Goal: Task Accomplishment & Management: Manage account settings

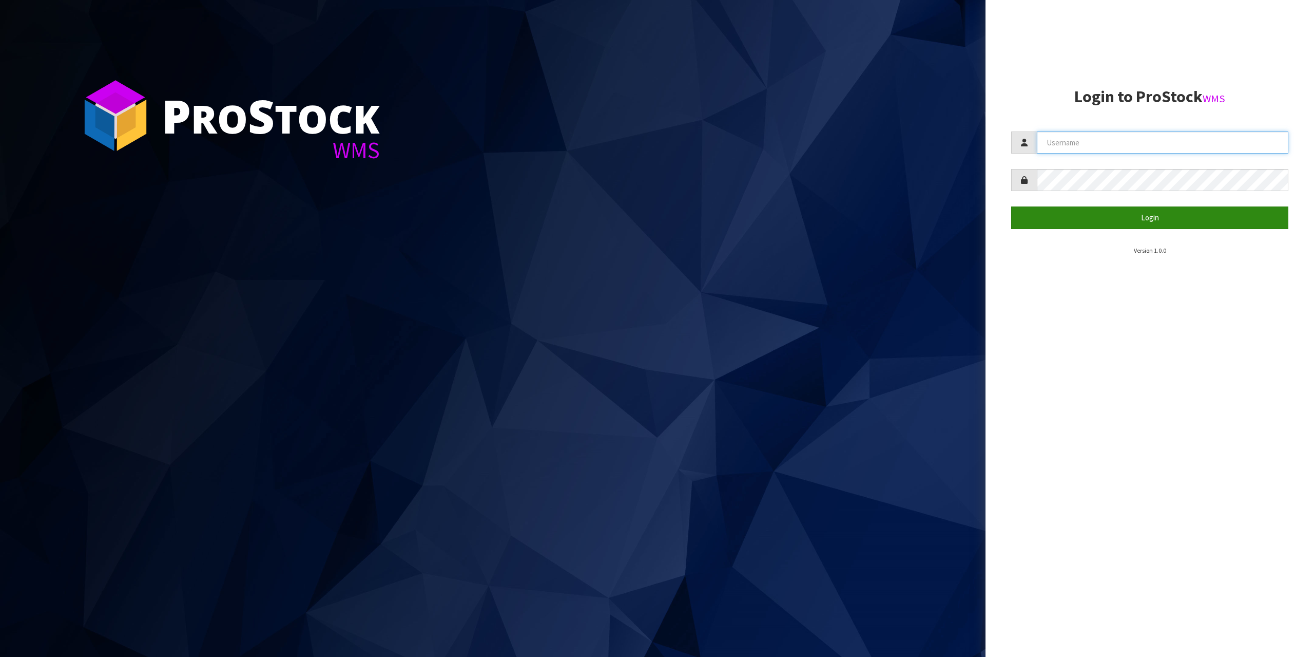
type input "[EMAIL_ADDRESS][DOMAIN_NAME]"
click at [1138, 213] on button "Login" at bounding box center [1149, 217] width 277 height 22
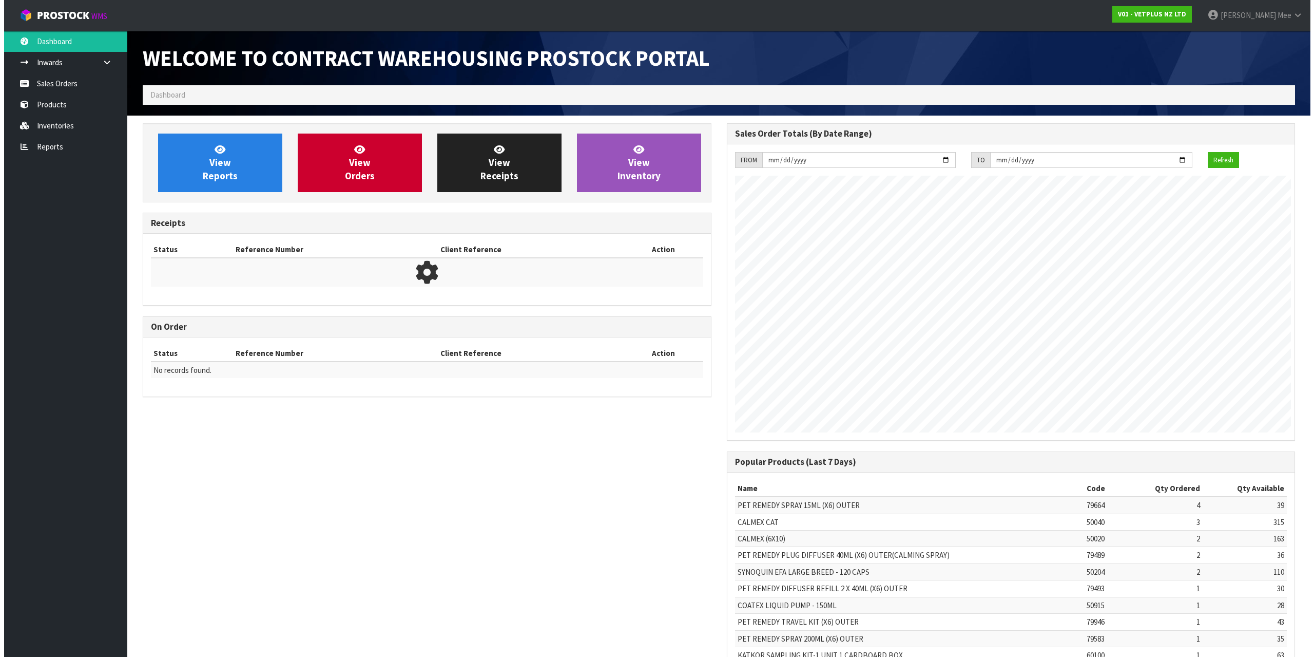
scroll to position [569, 584]
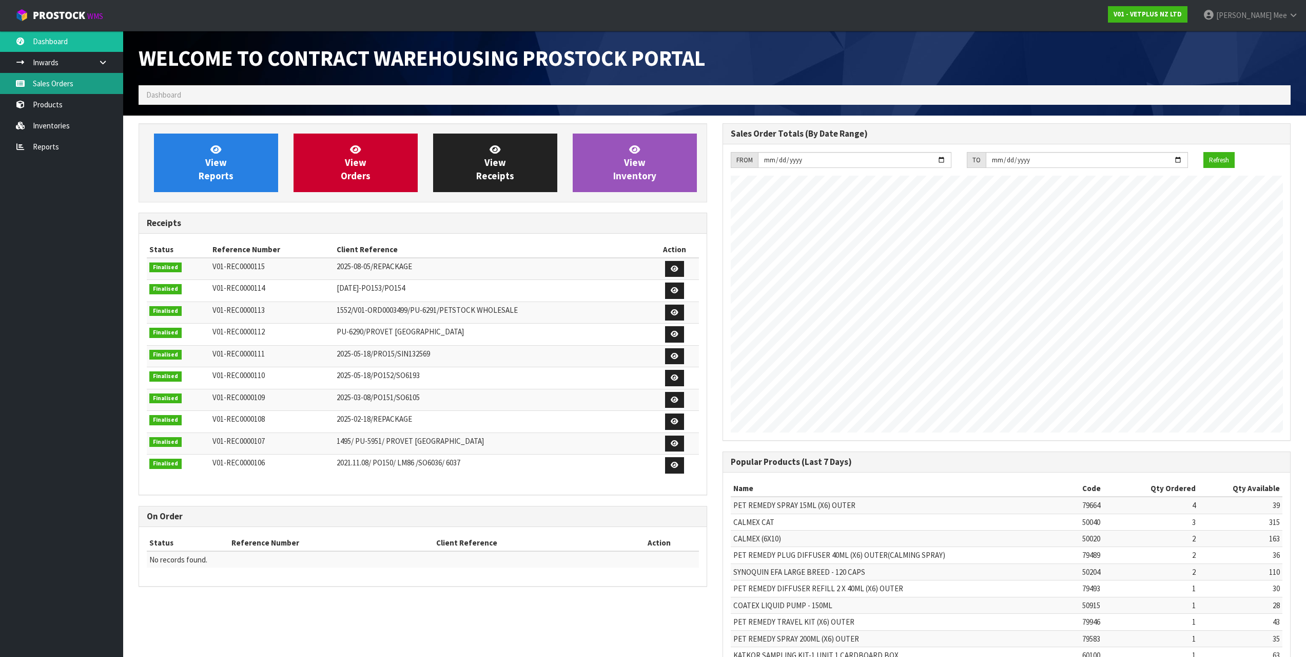
click at [50, 75] on link "Sales Orders" at bounding box center [61, 83] width 123 height 21
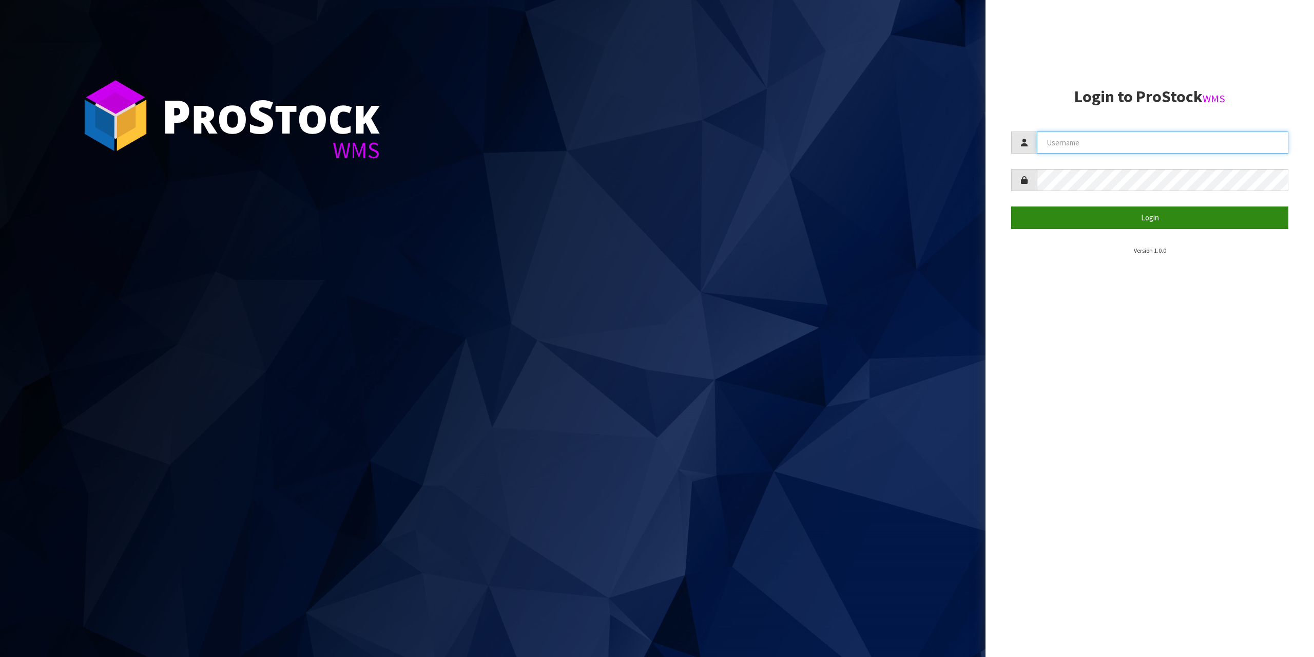
type input "[EMAIL_ADDRESS][DOMAIN_NAME]"
click at [1129, 228] on button "Login" at bounding box center [1149, 217] width 277 height 22
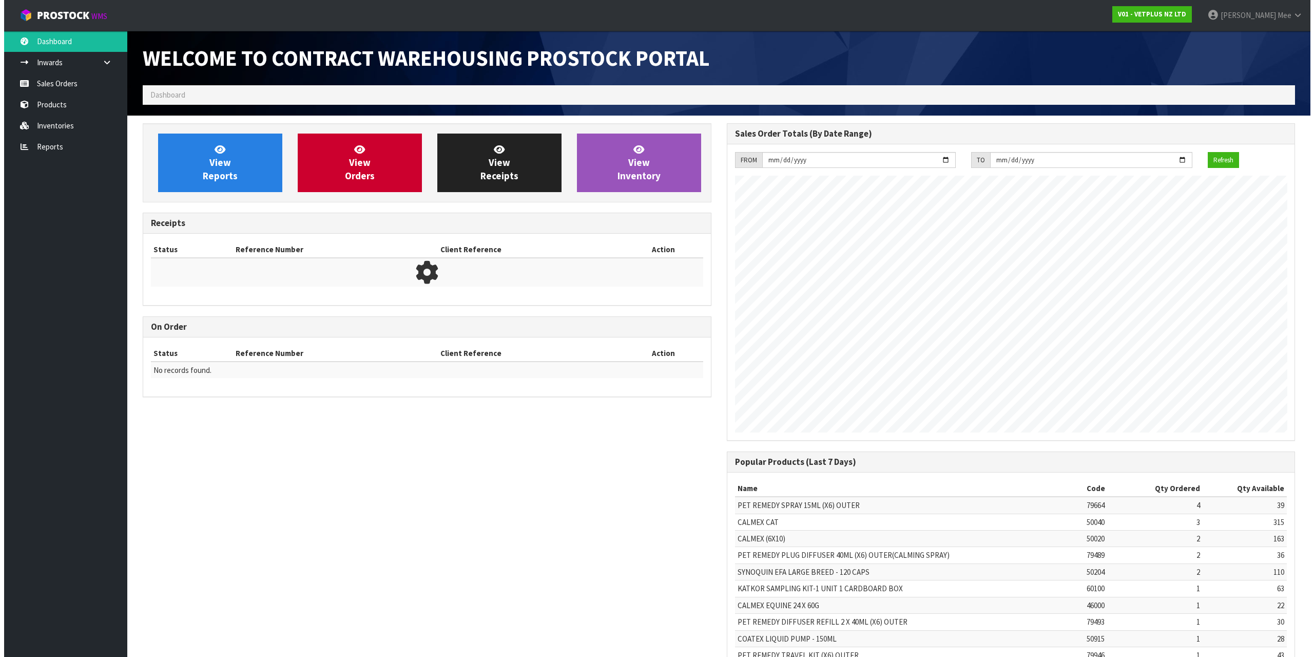
scroll to position [569, 584]
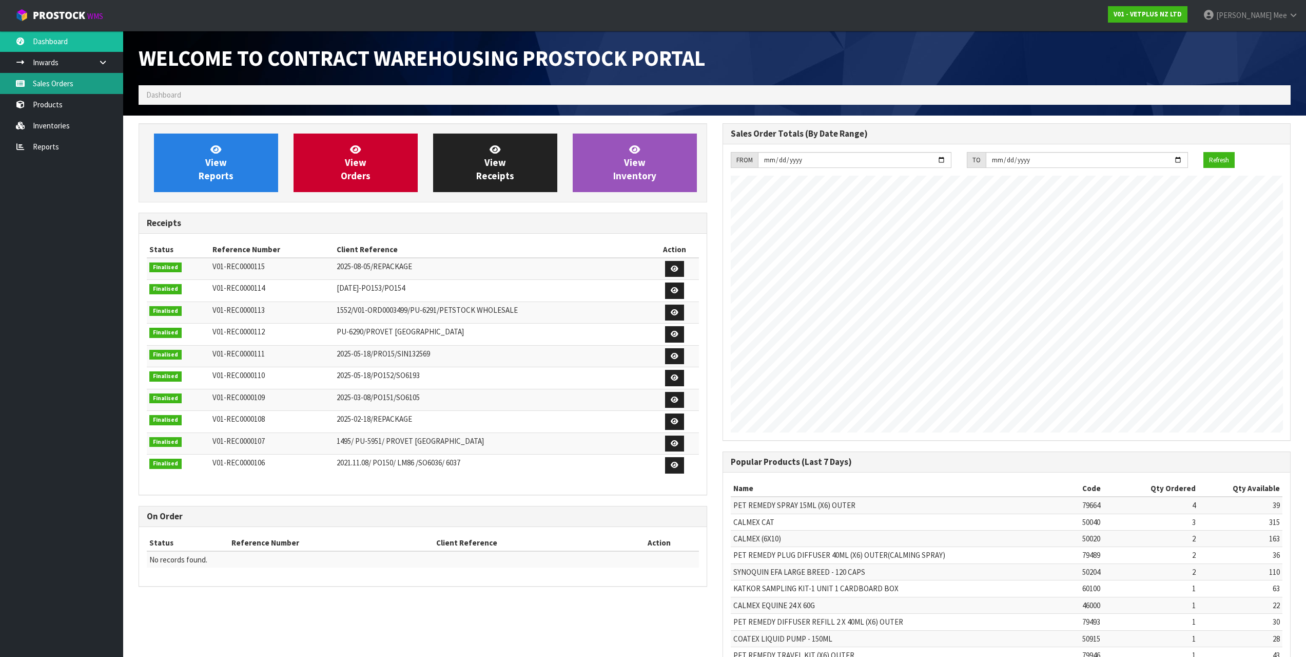
click at [38, 78] on link "Sales Orders" at bounding box center [61, 83] width 123 height 21
